Goal: Information Seeking & Learning: Learn about a topic

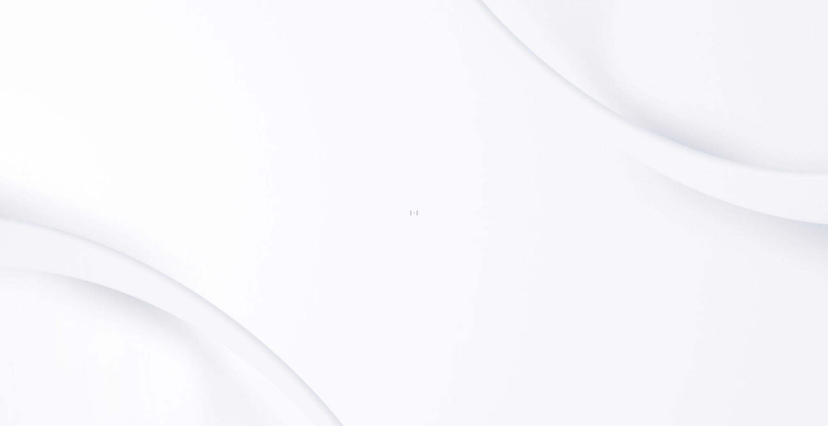
click at [159, 12] on div at bounding box center [414, 213] width 828 height 426
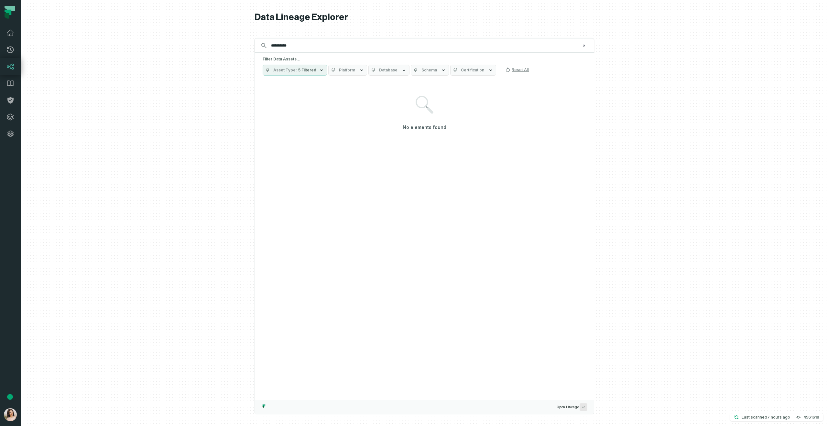
type input "**********"
click at [320, 70] on icon "button" at bounding box center [321, 71] width 3 height 2
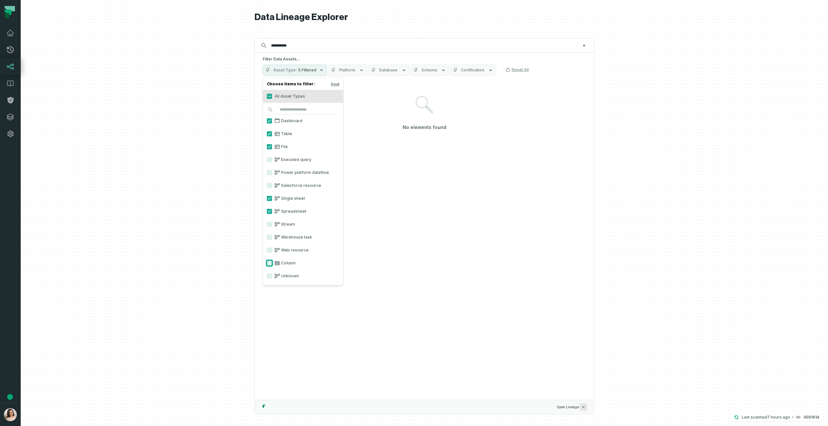
click at [270, 263] on button "Column" at bounding box center [269, 263] width 5 height 5
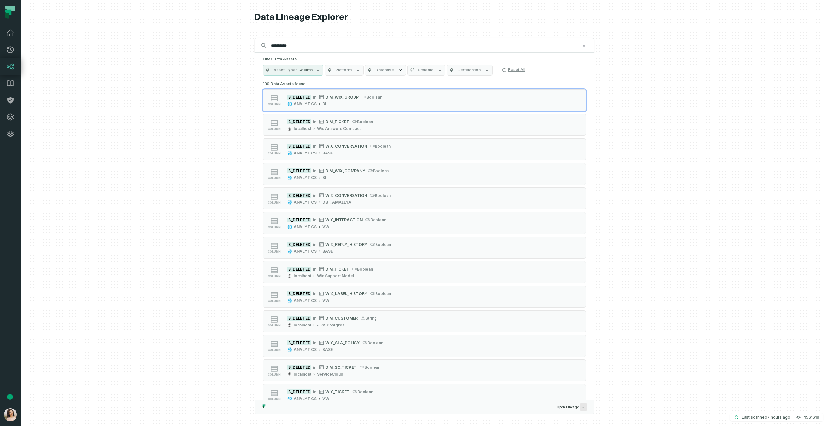
click at [391, 72] on span "Database" at bounding box center [385, 70] width 18 height 5
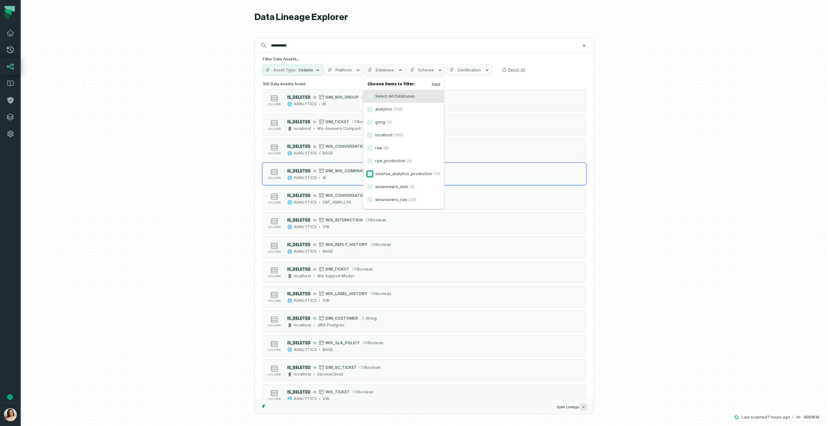
click at [369, 172] on button "sisense_analytics_production (13)" at bounding box center [369, 173] width 5 height 5
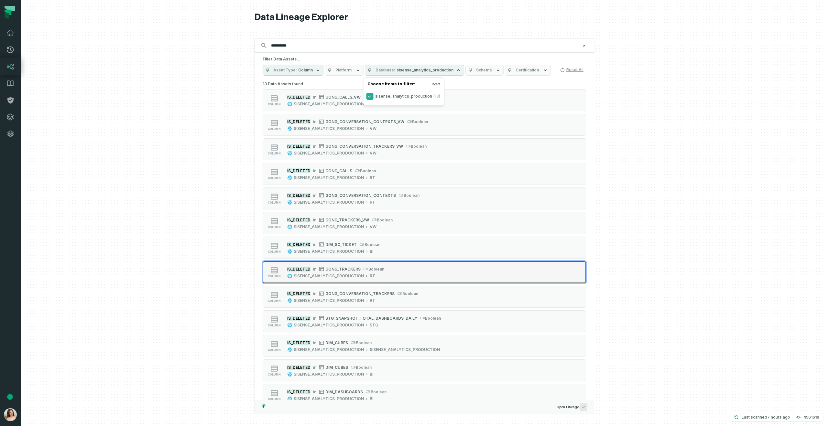
scroll to position [15, 0]
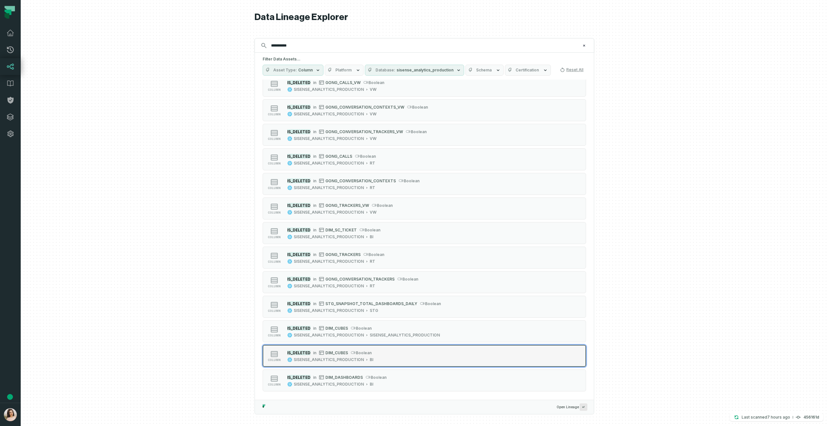
click at [399, 349] on button "column IS_DELETED in DIM_CUBES boolean SISENSE_ANALYTICS_PRODUCTION BI" at bounding box center [424, 356] width 323 height 22
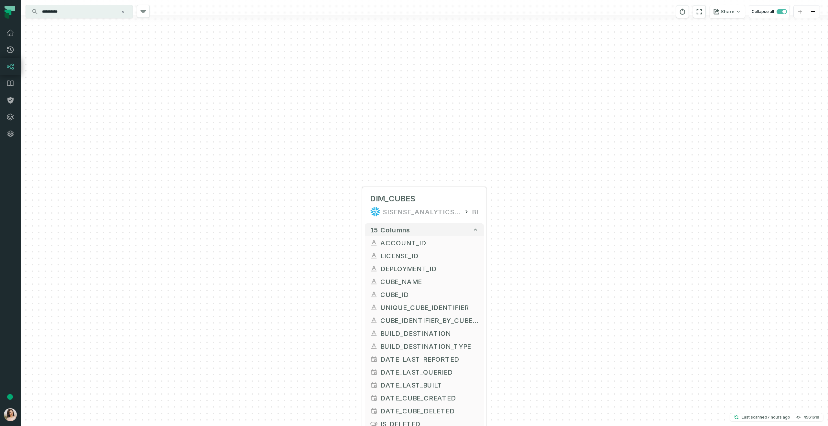
click at [108, 11] on input "**********" at bounding box center [78, 11] width 81 height 10
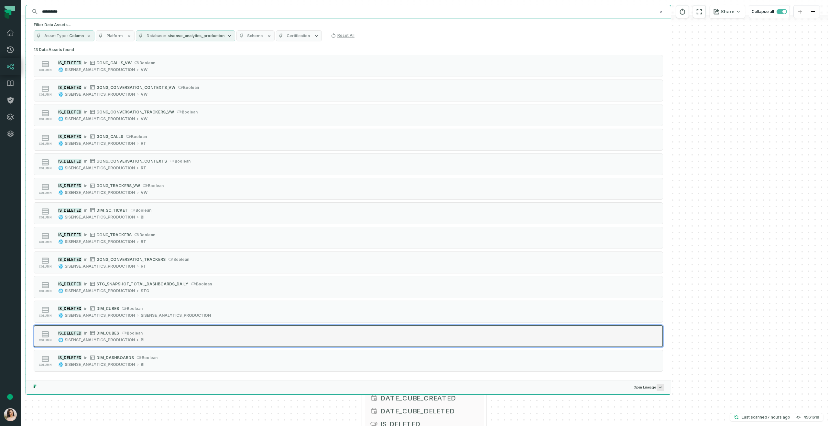
click at [257, 330] on button "column IS_DELETED in DIM_CUBES boolean SISENSE_ANALYTICS_PRODUCTION BI" at bounding box center [348, 336] width 629 height 22
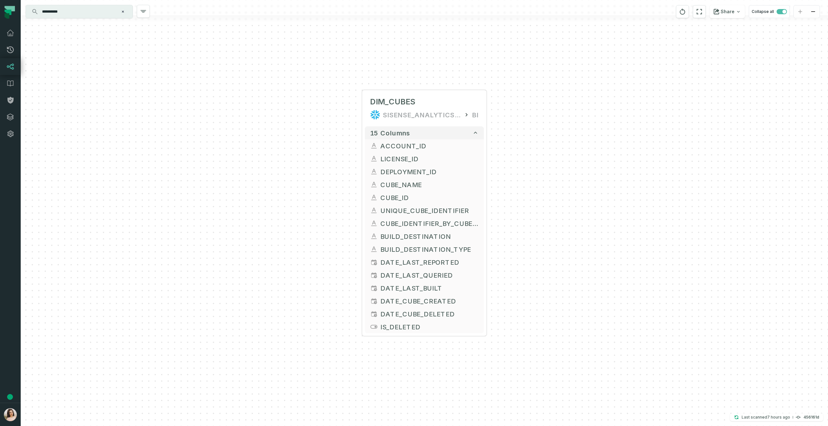
click at [93, 15] on input "**********" at bounding box center [78, 11] width 81 height 10
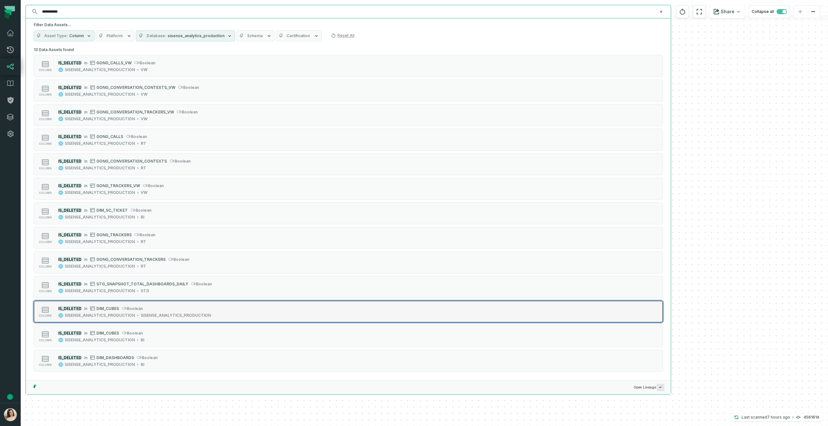
click at [140, 306] on span "boolean" at bounding box center [135, 308] width 16 height 5
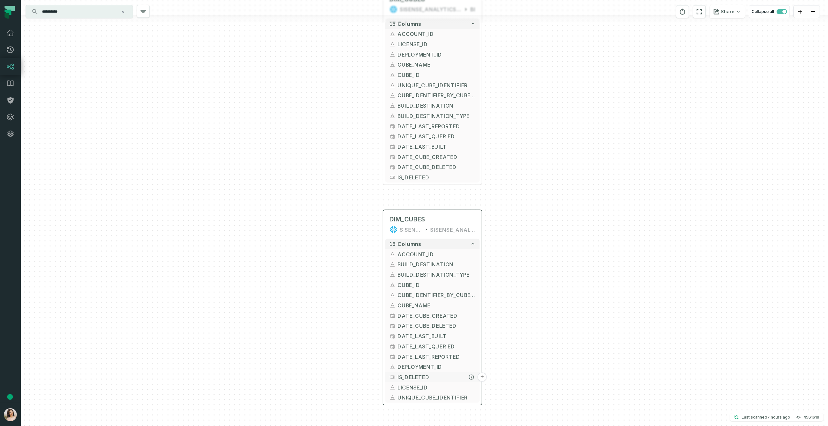
click at [485, 377] on button "+" at bounding box center [481, 377] width 9 height 9
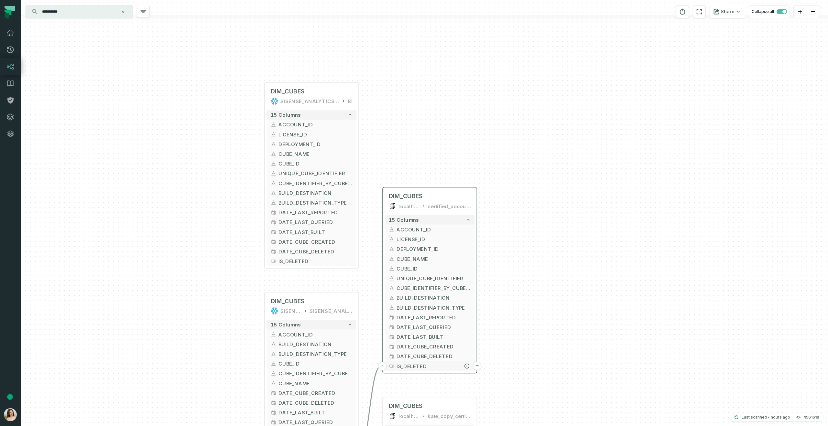
click at [476, 366] on button "+" at bounding box center [477, 366] width 9 height 9
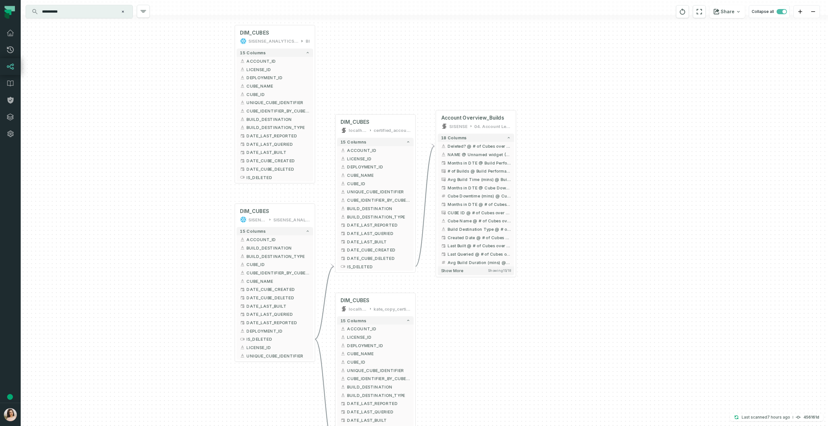
drag, startPoint x: 549, startPoint y: 273, endPoint x: 556, endPoint y: 160, distance: 113.5
click at [556, 160] on div "+ Account Overview_Builds SISENSE 04. Account Level Analysis 18 columns - Delet…" at bounding box center [424, 213] width 807 height 426
click at [463, 100] on icon "button" at bounding box center [464, 99] width 8 height 8
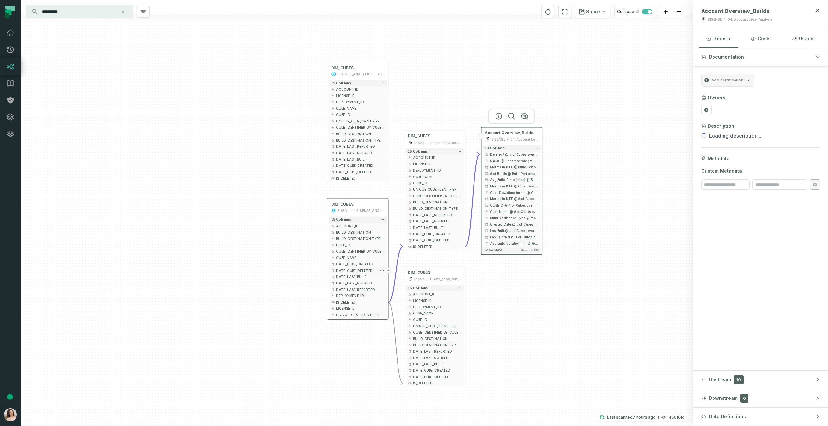
click at [390, 270] on button "+" at bounding box center [389, 271] width 6 height 6
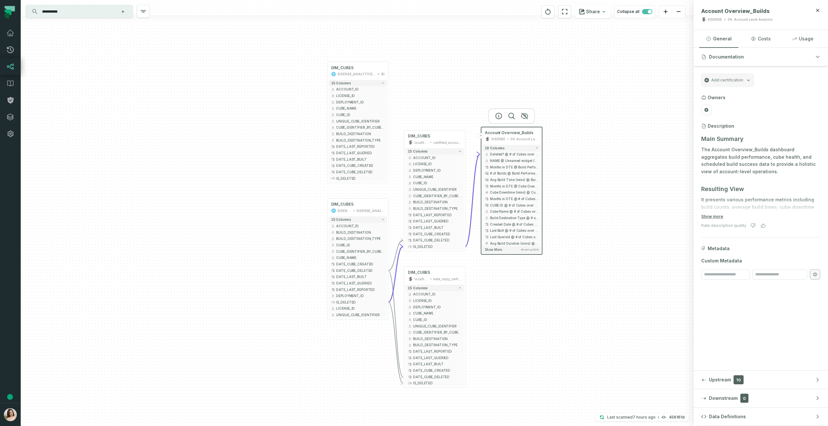
click at [87, 15] on input "**********" at bounding box center [78, 11] width 81 height 10
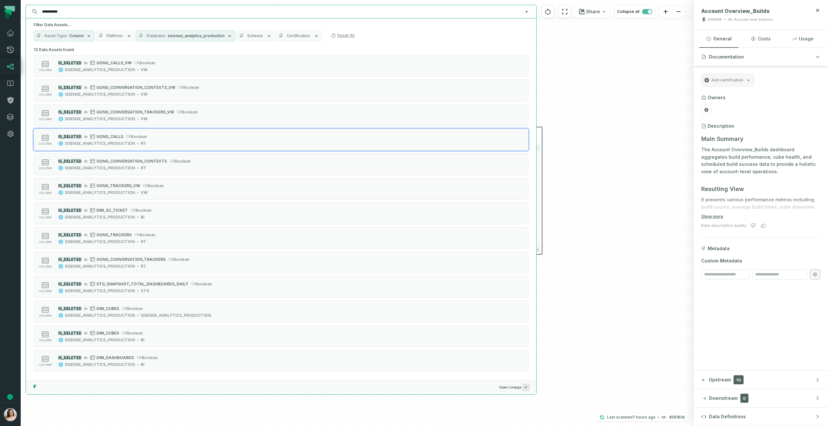
click at [644, 196] on div "+ Account Overview_Builds SISENSE 04. Account Level Analysis 18 columns - Delet…" at bounding box center [357, 213] width 673 height 426
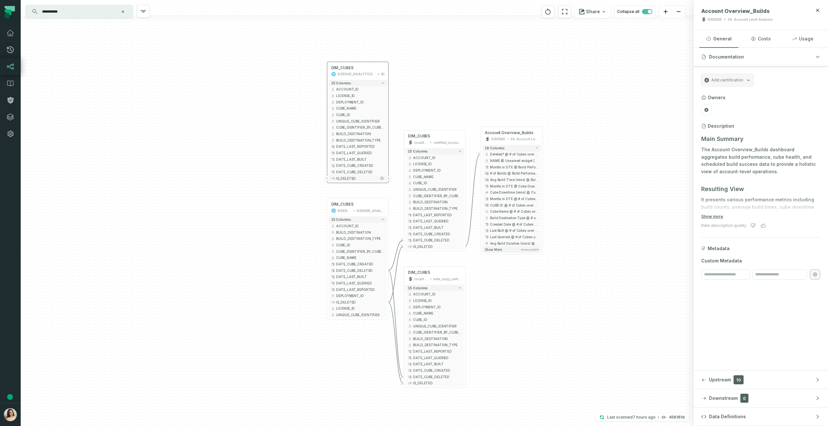
click at [388, 179] on button "+" at bounding box center [389, 179] width 6 height 6
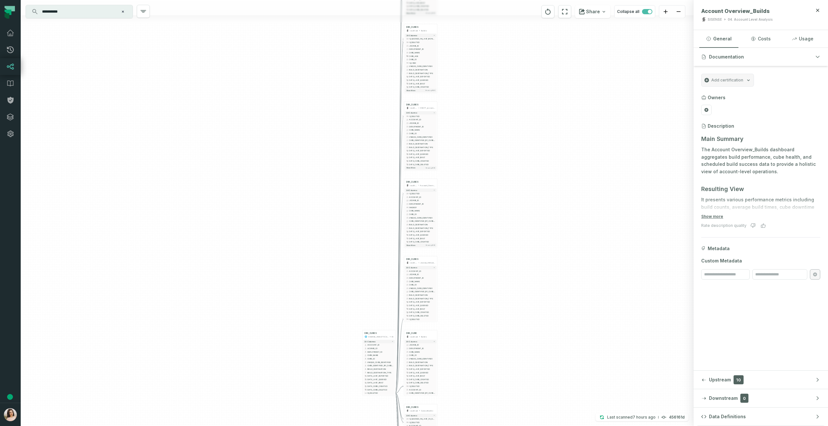
drag, startPoint x: 435, startPoint y: 331, endPoint x: 480, endPoint y: 111, distance: 223.9
click at [480, 111] on div "+ DIM_CUBES localhost certified_LU_GB_consumption_datamart 13 columns + LICENSE…" at bounding box center [357, 213] width 673 height 426
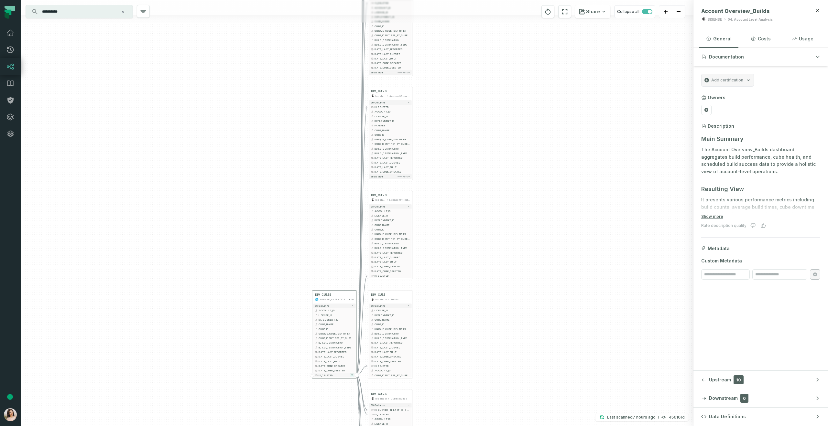
click at [353, 376] on icon "button" at bounding box center [352, 375] width 3 height 3
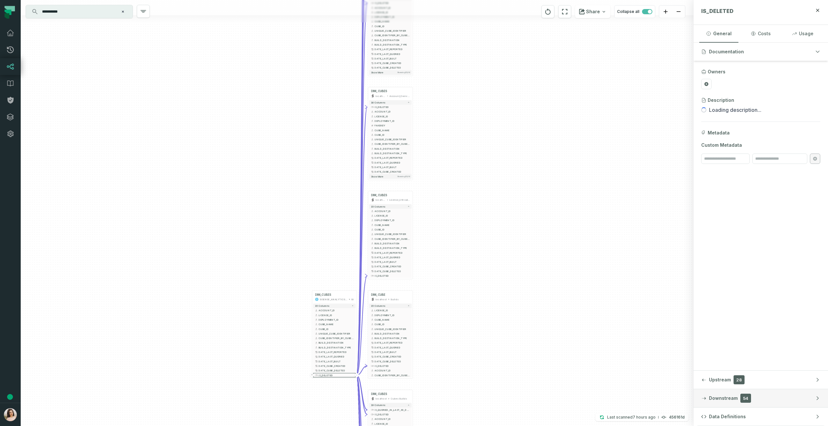
click at [724, 400] on span "Downstream" at bounding box center [723, 398] width 29 height 6
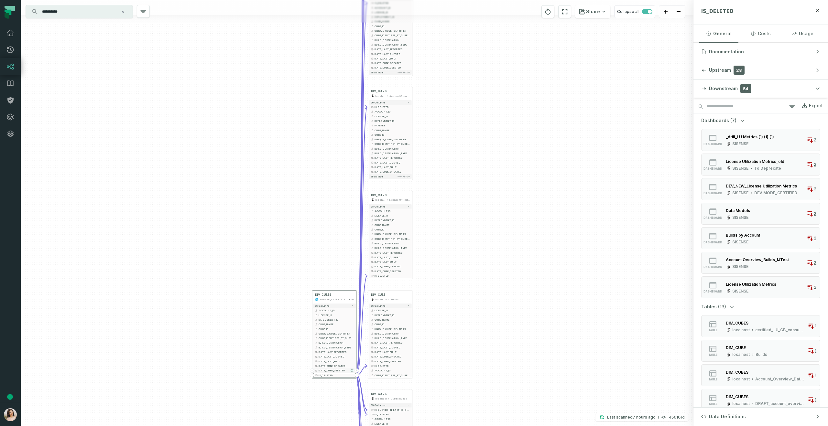
click at [353, 370] on icon "button" at bounding box center [352, 370] width 3 height 3
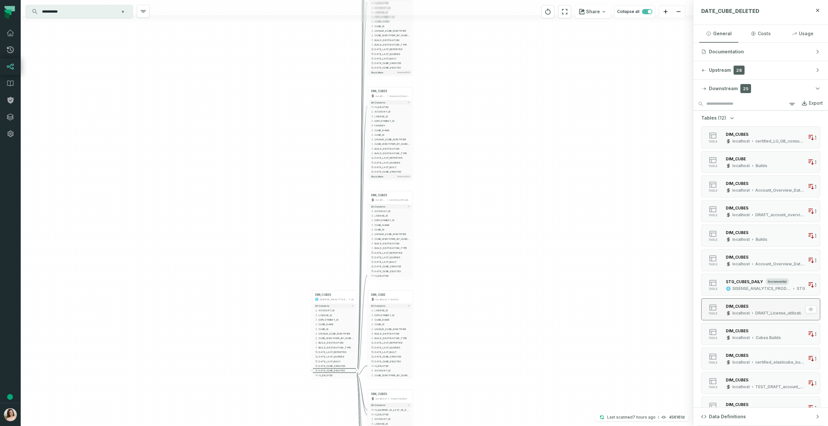
scroll to position [0, 0]
